Goal: Information Seeking & Learning: Learn about a topic

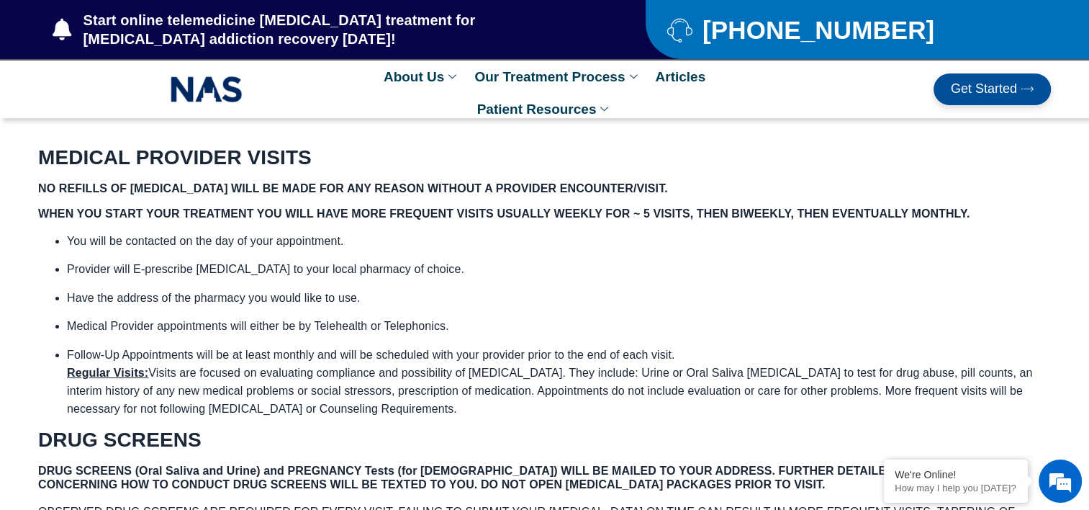
click at [982, 217] on h5 "WHEN YOU START YOUR TREATMENT YOU WILL HAVE MORE FREQUENT VISITS USUALLY WEEKLY…" at bounding box center [544, 214] width 1013 height 14
click at [950, 243] on p "You will be contacted on the day of your appointment." at bounding box center [559, 241] width 984 height 18
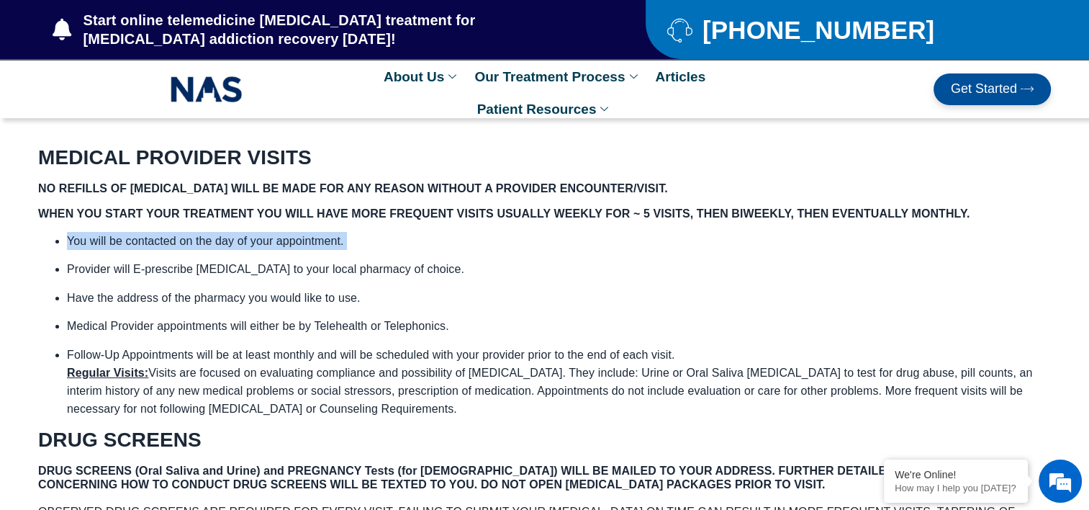
click at [950, 243] on p "You will be contacted on the day of your appointment." at bounding box center [559, 241] width 984 height 18
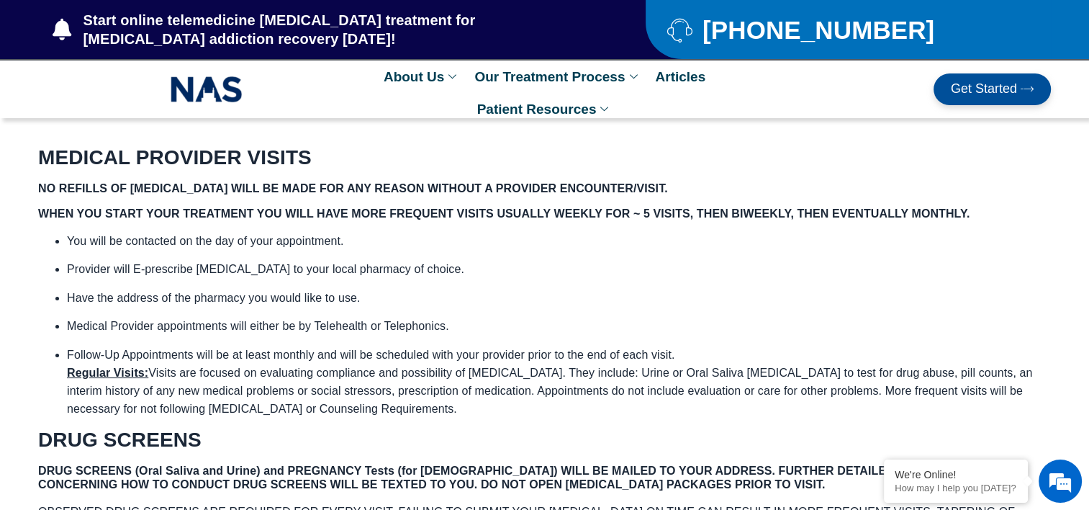
click at [677, 271] on p "Provider will E-prescribe [MEDICAL_DATA] to your local pharmacy of choice." at bounding box center [559, 269] width 984 height 18
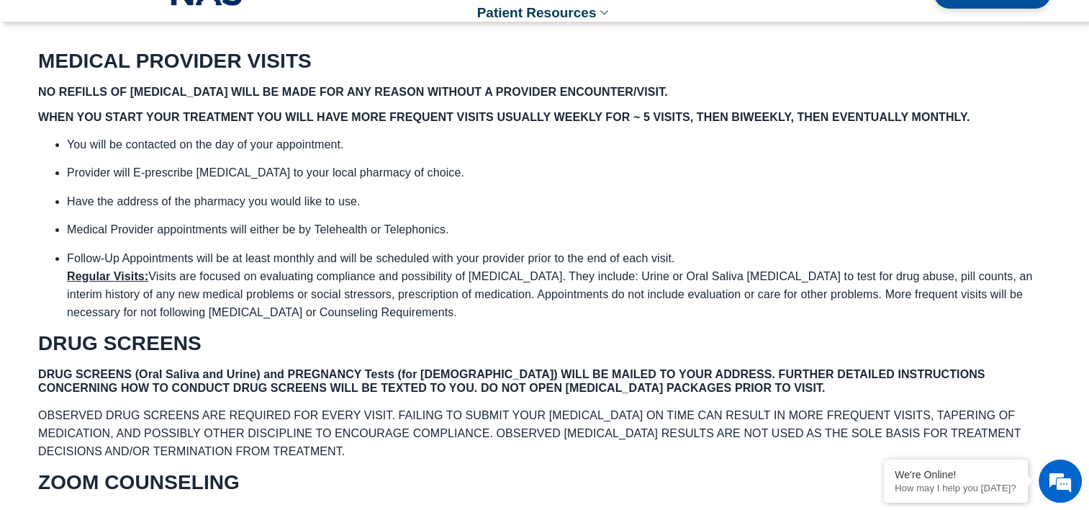
scroll to position [84, 0]
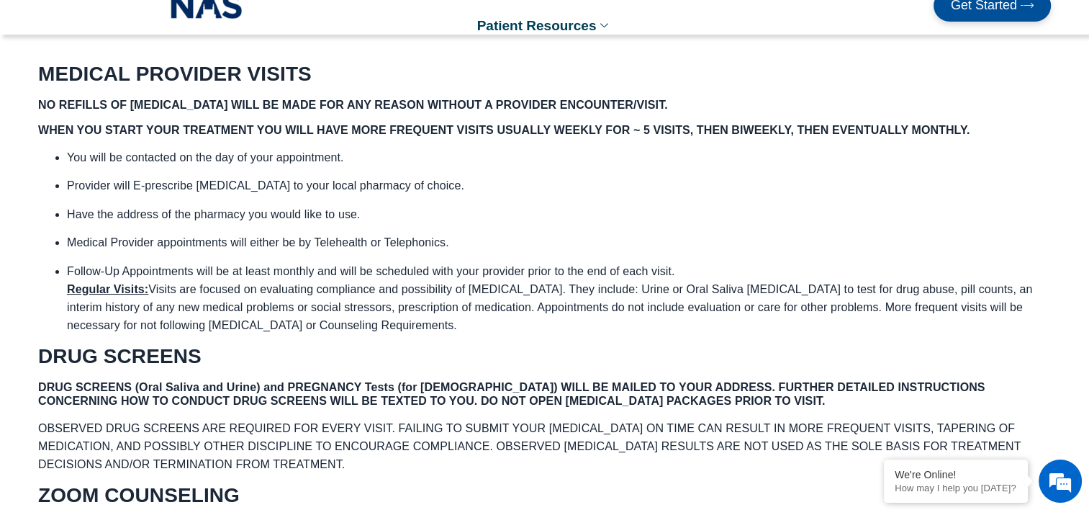
click at [788, 158] on p "You will be contacted on the day of your appointment." at bounding box center [559, 157] width 984 height 18
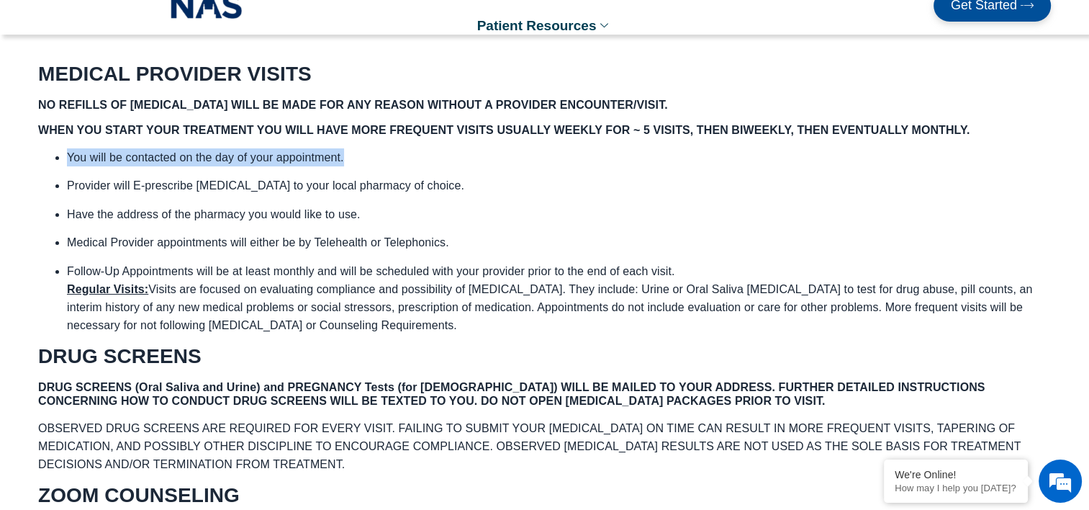
drag, startPoint x: 788, startPoint y: 158, endPoint x: 692, endPoint y: 153, distance: 96.7
click at [692, 153] on p "You will be contacted on the day of your appointment." at bounding box center [559, 157] width 984 height 18
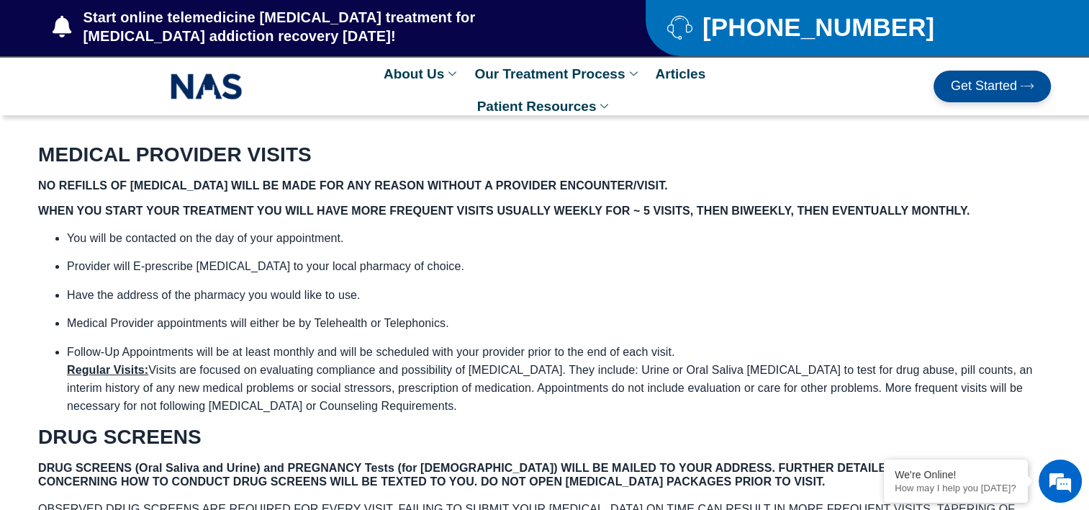
scroll to position [0, 0]
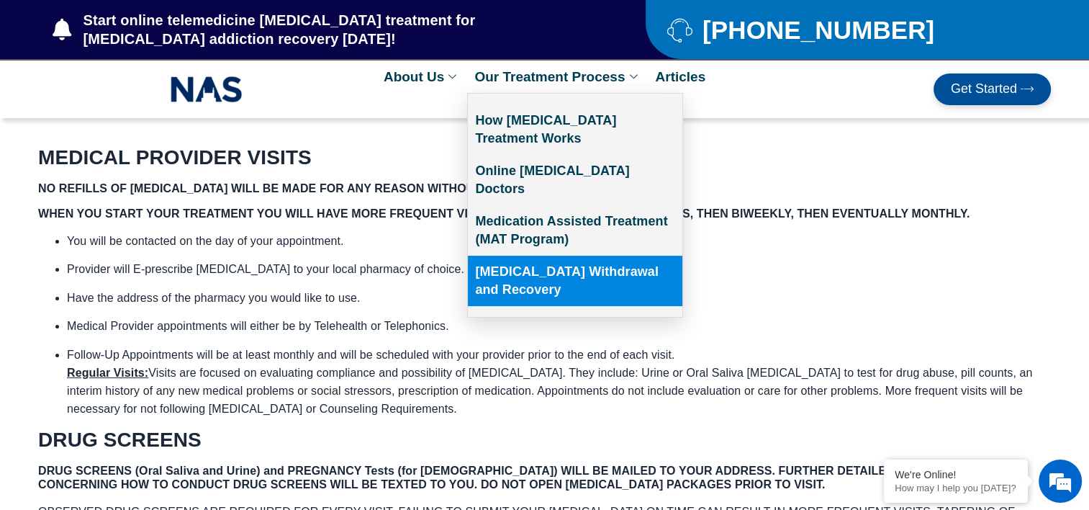
click at [613, 256] on link "[MEDICAL_DATA] Withdrawal and Recovery" at bounding box center [575, 281] width 215 height 50
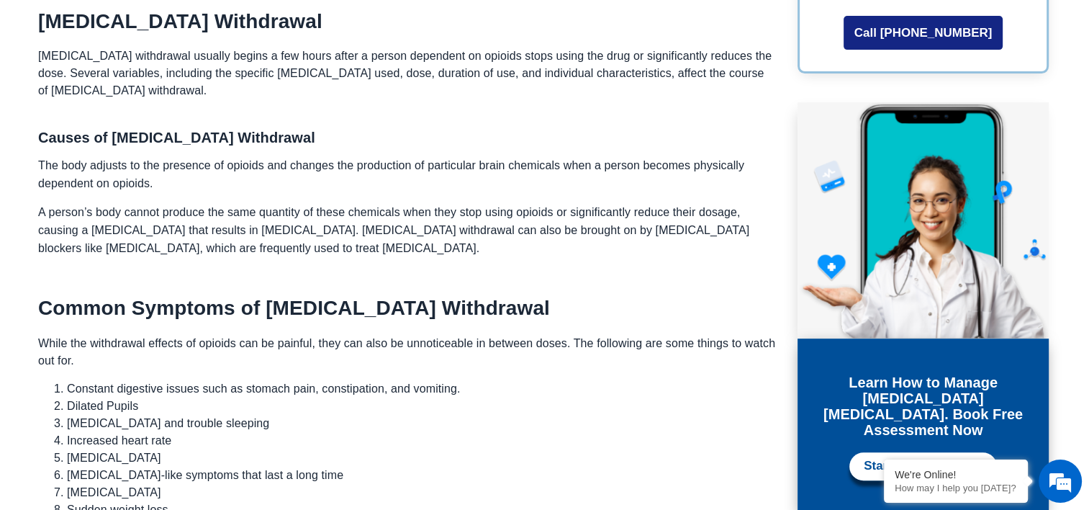
scroll to position [582, 0]
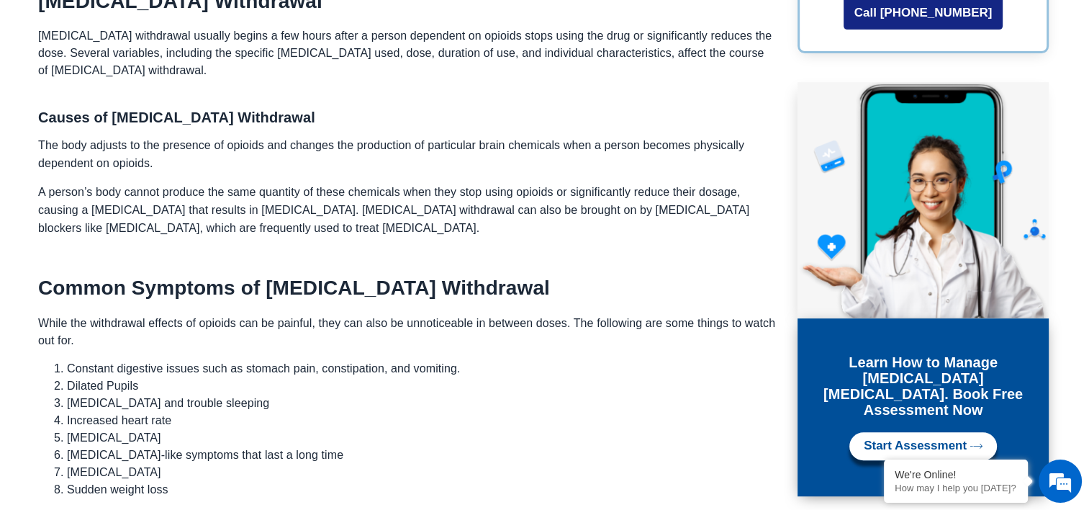
drag, startPoint x: 1077, startPoint y: 108, endPoint x: 1070, endPoint y: 127, distance: 20.1
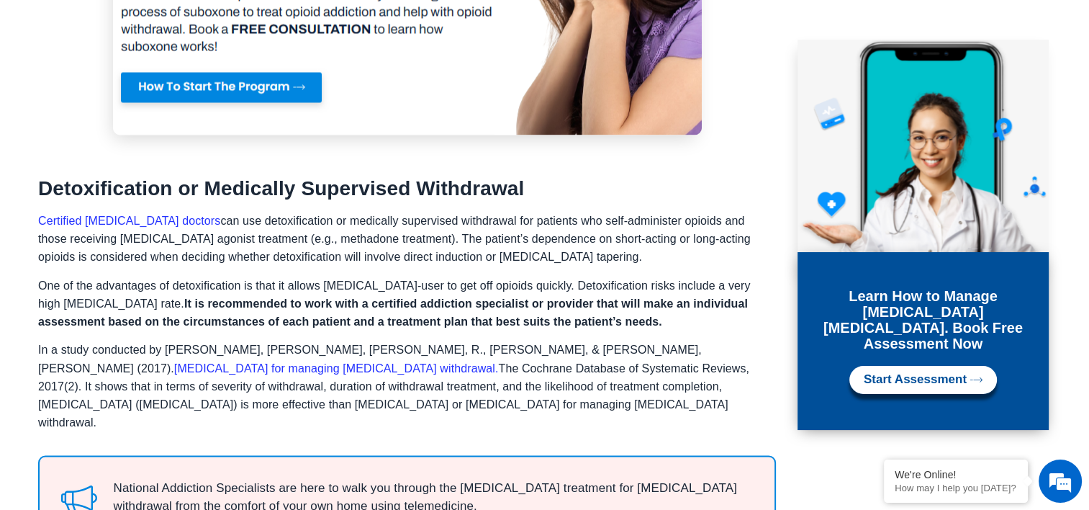
scroll to position [2378, 0]
